Goal: Check status

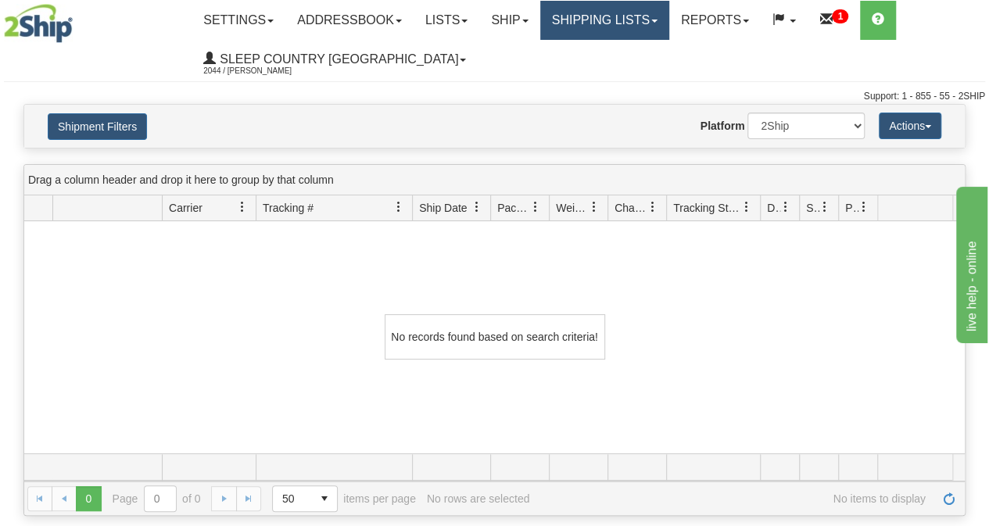
click at [604, 17] on link "Shipping lists" at bounding box center [604, 20] width 129 height 39
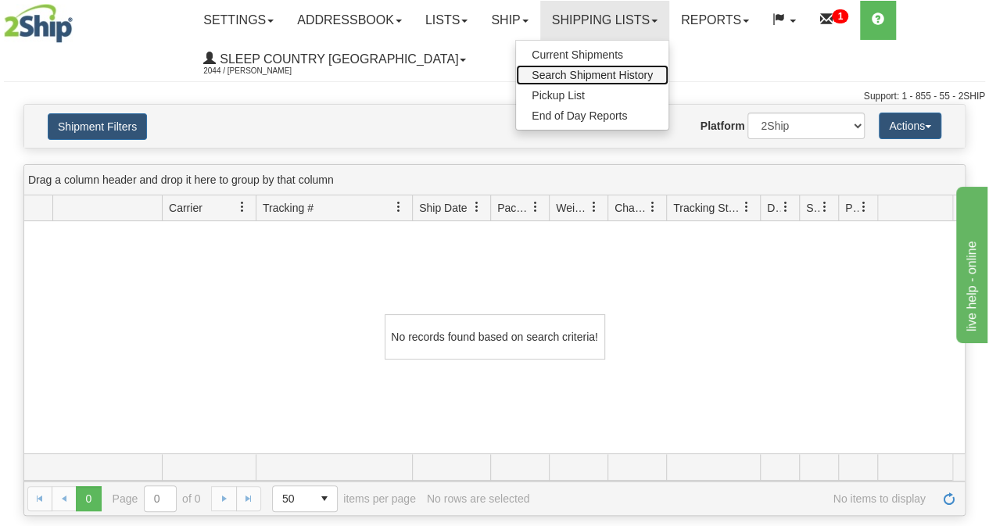
click at [593, 74] on span "Search Shipment History" at bounding box center [592, 75] width 121 height 13
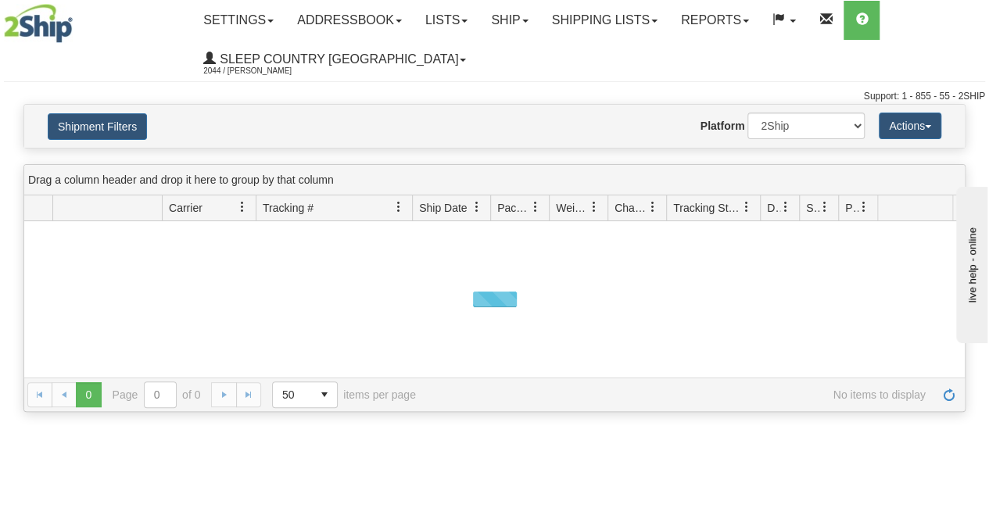
click at [102, 126] on button "Shipment Filters" at bounding box center [97, 126] width 99 height 27
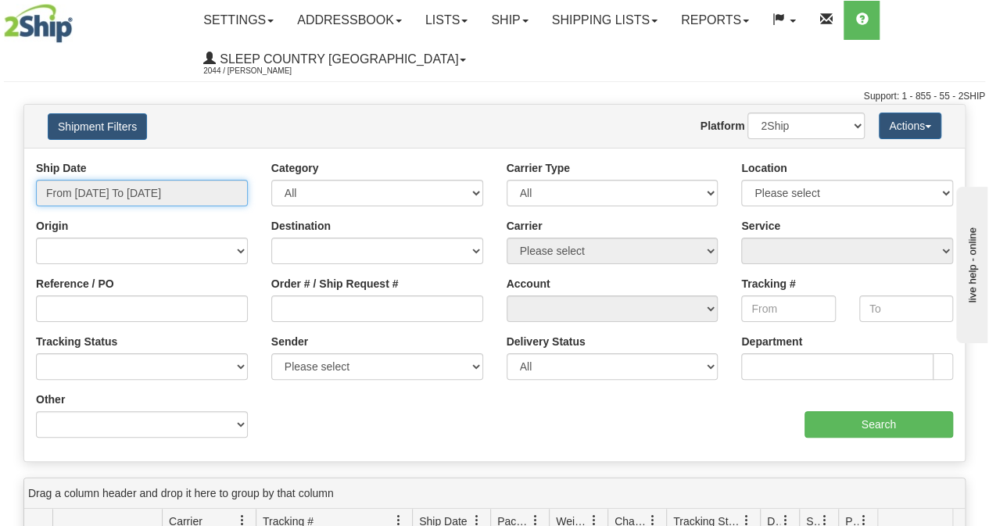
click at [109, 192] on input "From [DATE] To [DATE]" at bounding box center [142, 193] width 212 height 27
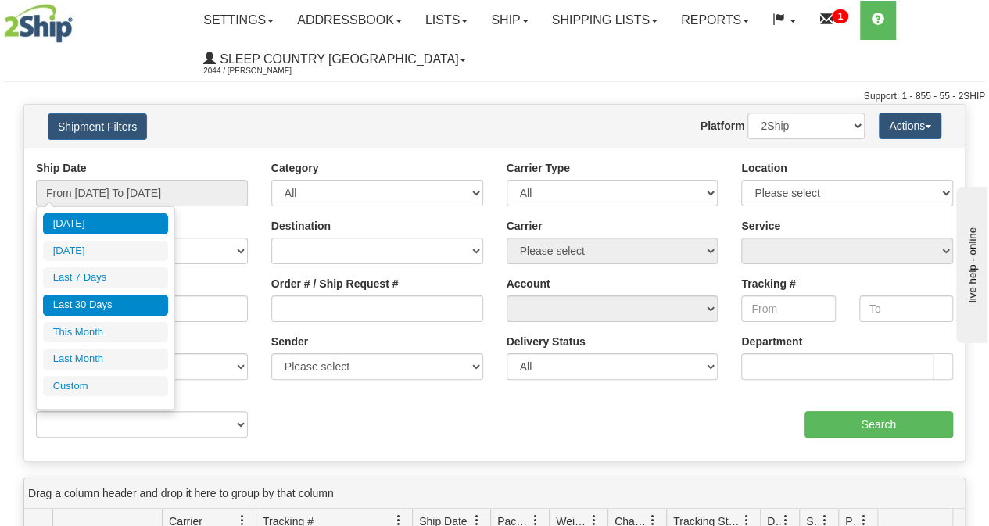
click at [102, 303] on li "Last 30 Days" at bounding box center [105, 305] width 125 height 21
type input "From [DATE] To [DATE]"
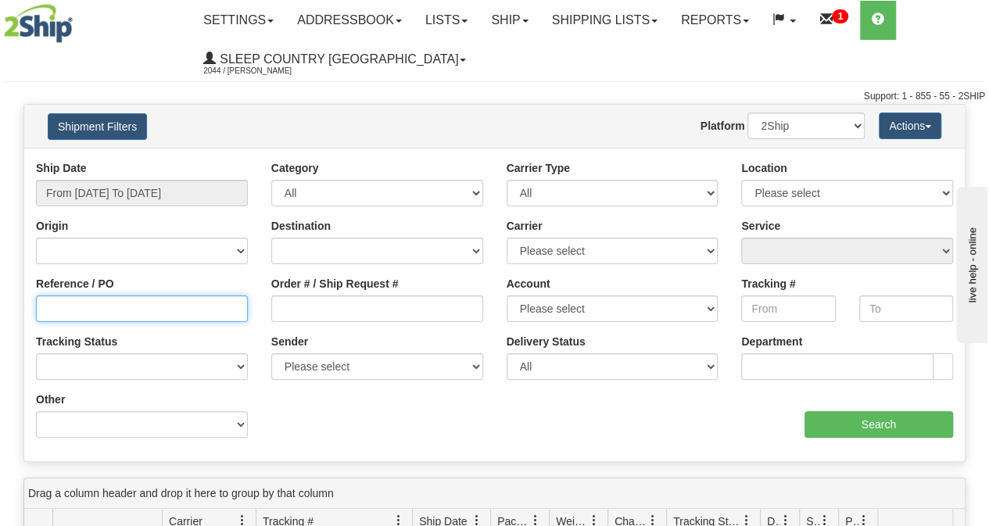
click at [70, 306] on input "Reference / PO" at bounding box center [142, 309] width 212 height 27
paste input "9000I087493"
type input "9000I087493"
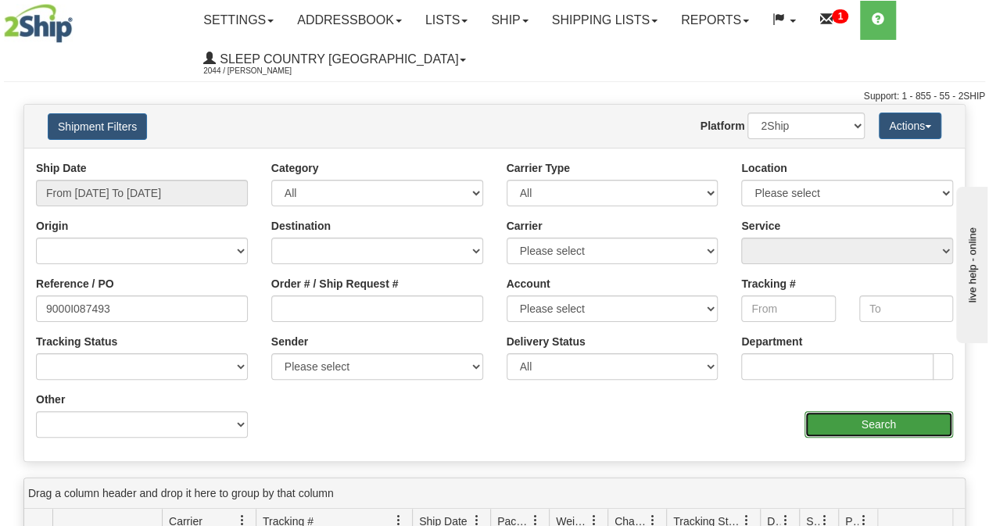
click at [828, 423] on input "Search" at bounding box center [879, 424] width 149 height 27
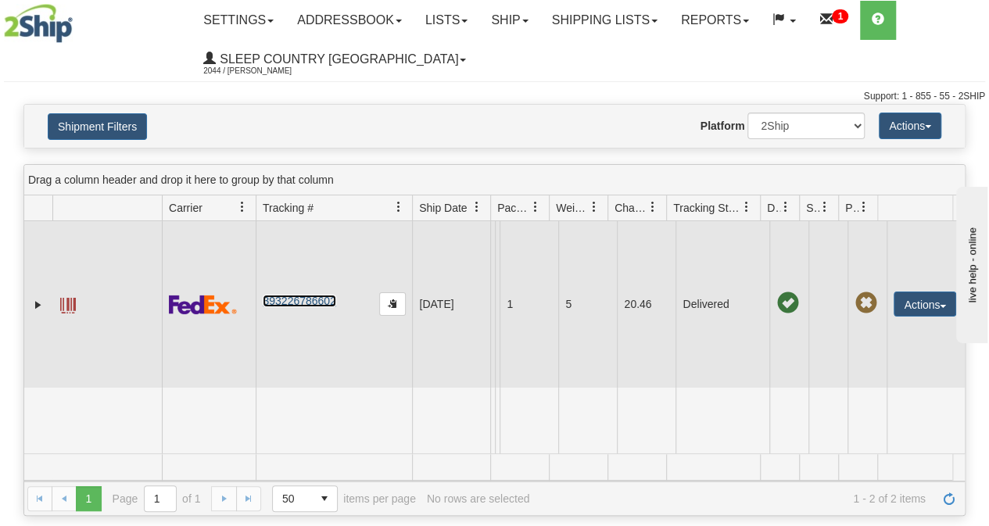
click at [315, 298] on link "393226786602" at bounding box center [299, 301] width 73 height 13
